Goal: Navigation & Orientation: Understand site structure

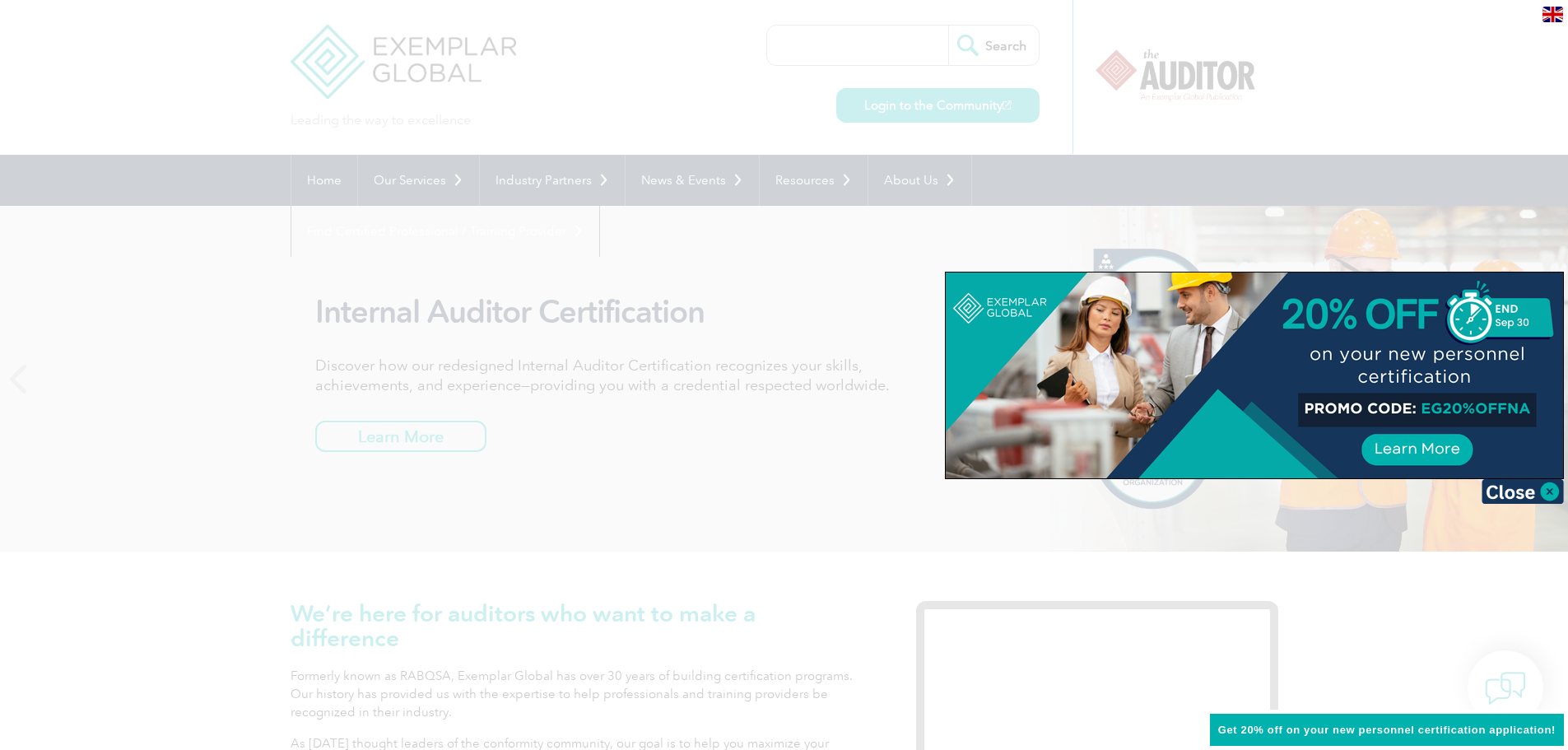
click at [151, 249] on div at bounding box center [784, 375] width 1568 height 750
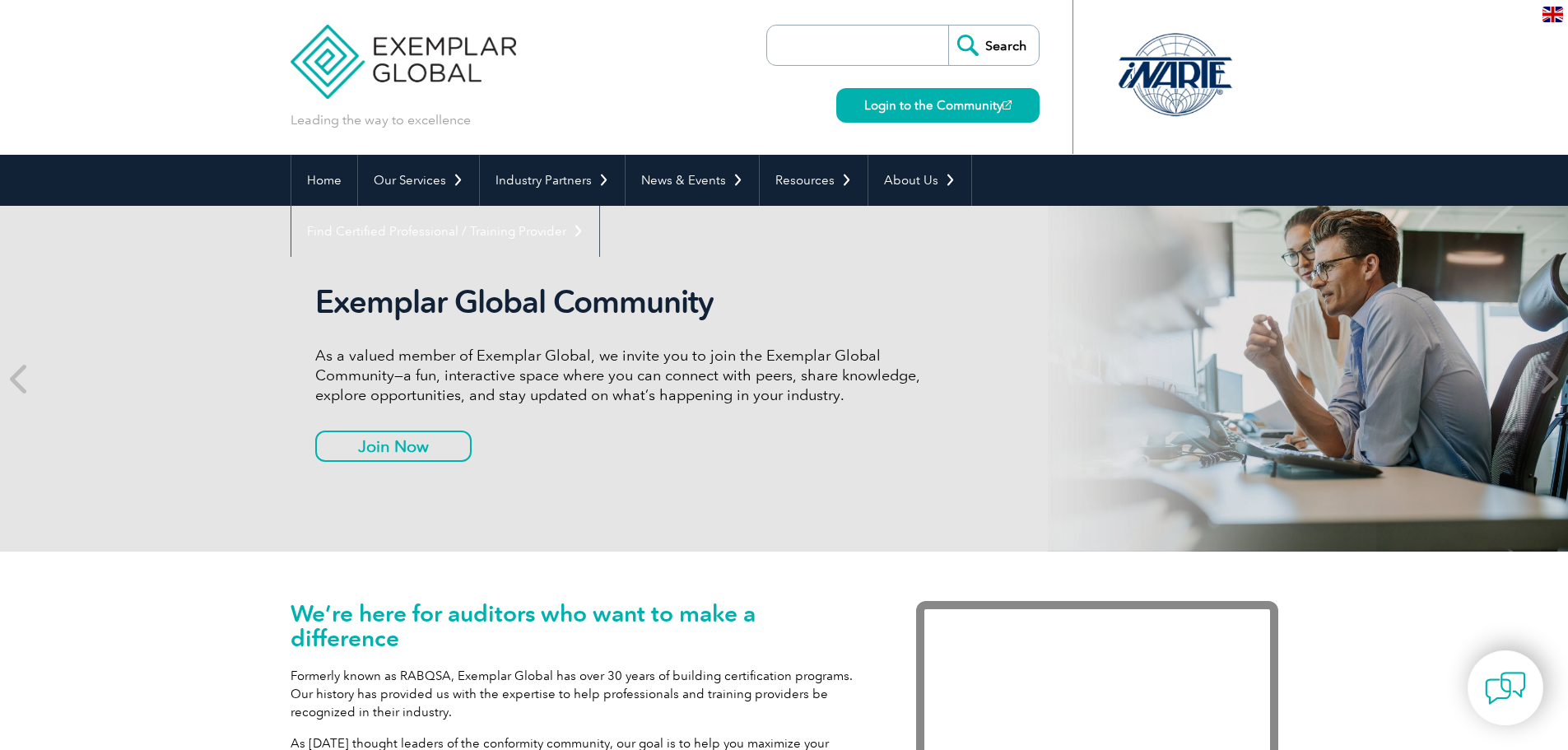
click at [1556, 378] on icon at bounding box center [1547, 378] width 21 height 0
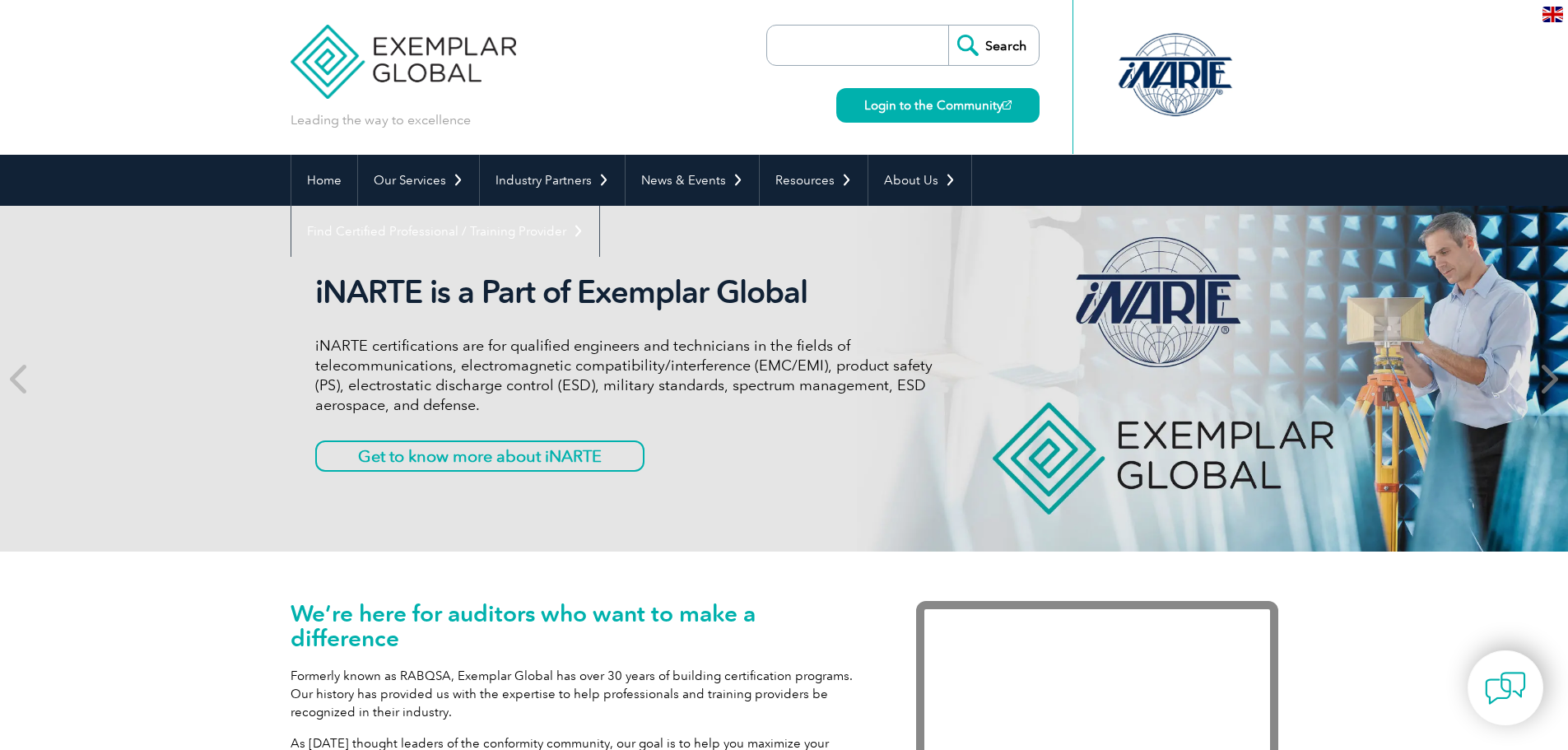
click at [1556, 378] on icon at bounding box center [1547, 378] width 21 height 0
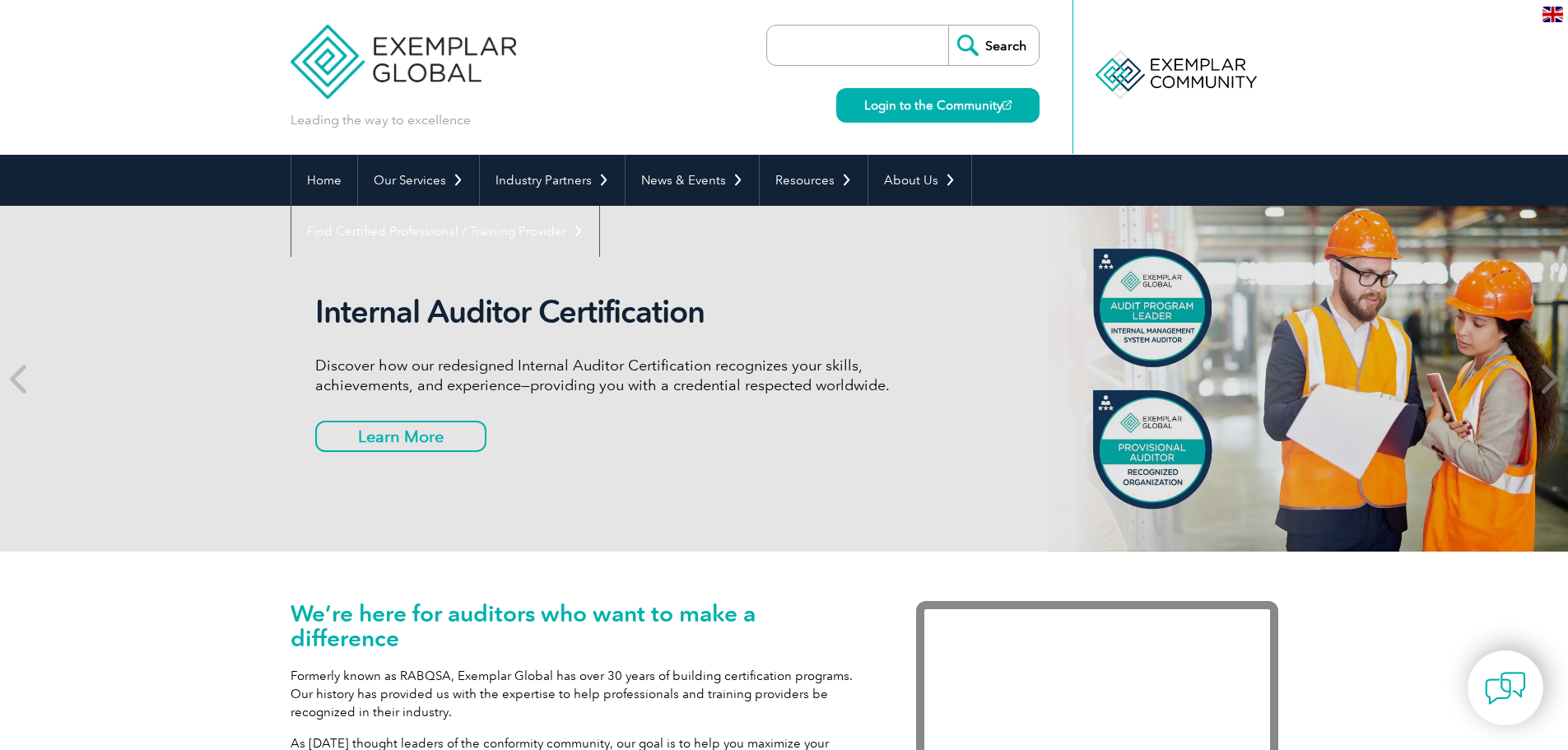
click at [1556, 378] on icon at bounding box center [1547, 378] width 21 height 0
